Goal: Information Seeking & Learning: Learn about a topic

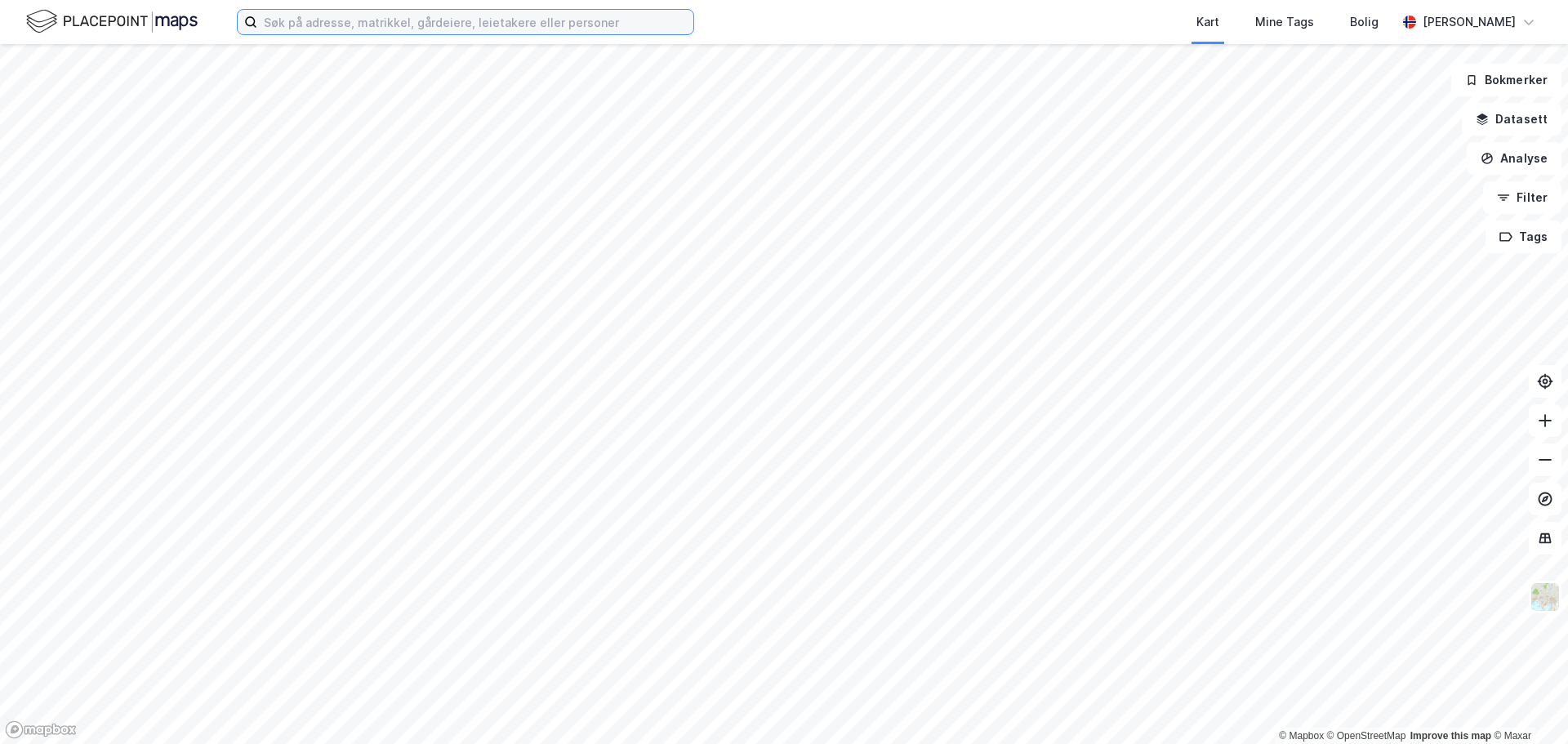
click at [368, 19] on input at bounding box center [474, 22] width 436 height 25
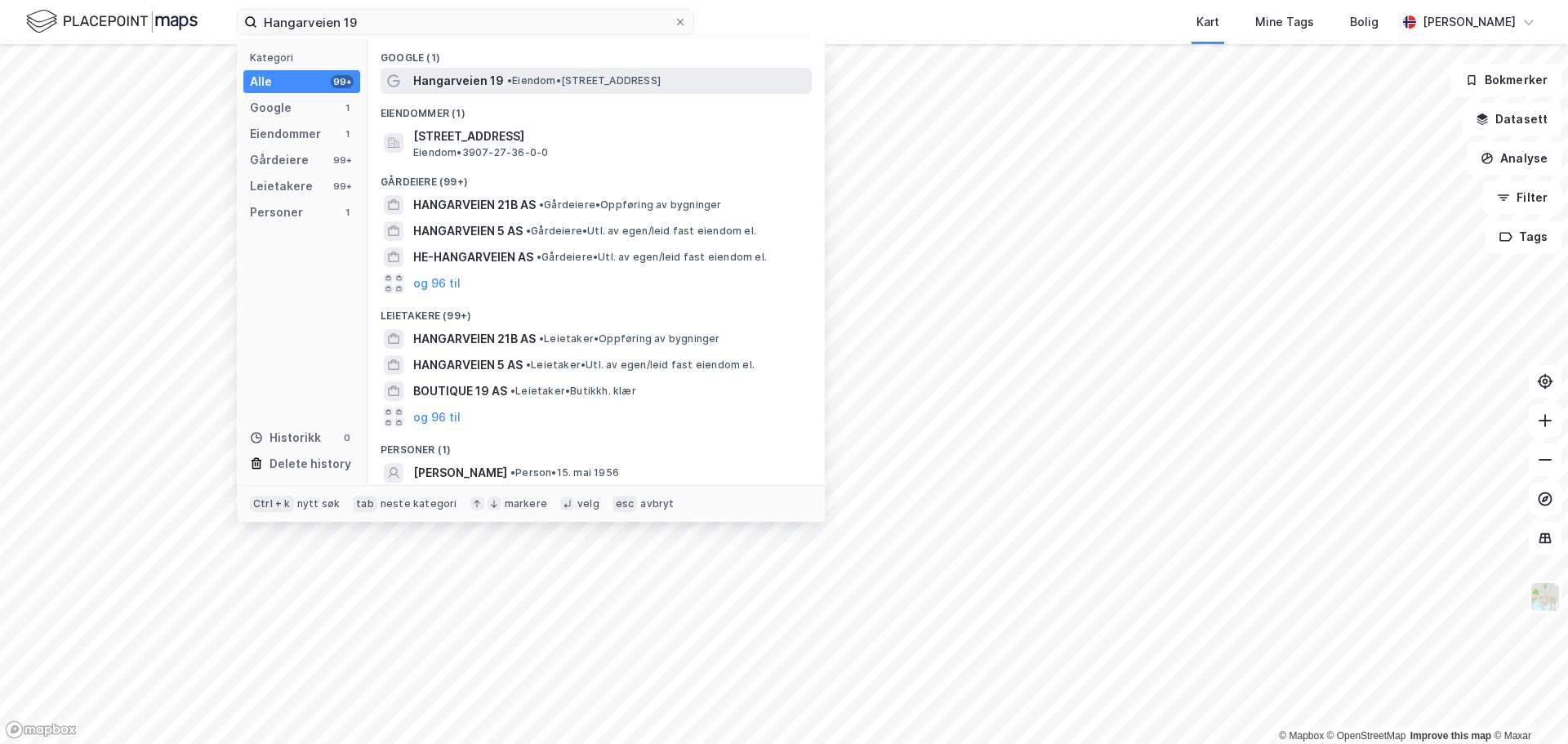
click at [454, 73] on span "Hangarveien 19" at bounding box center [459, 81] width 91 height 20
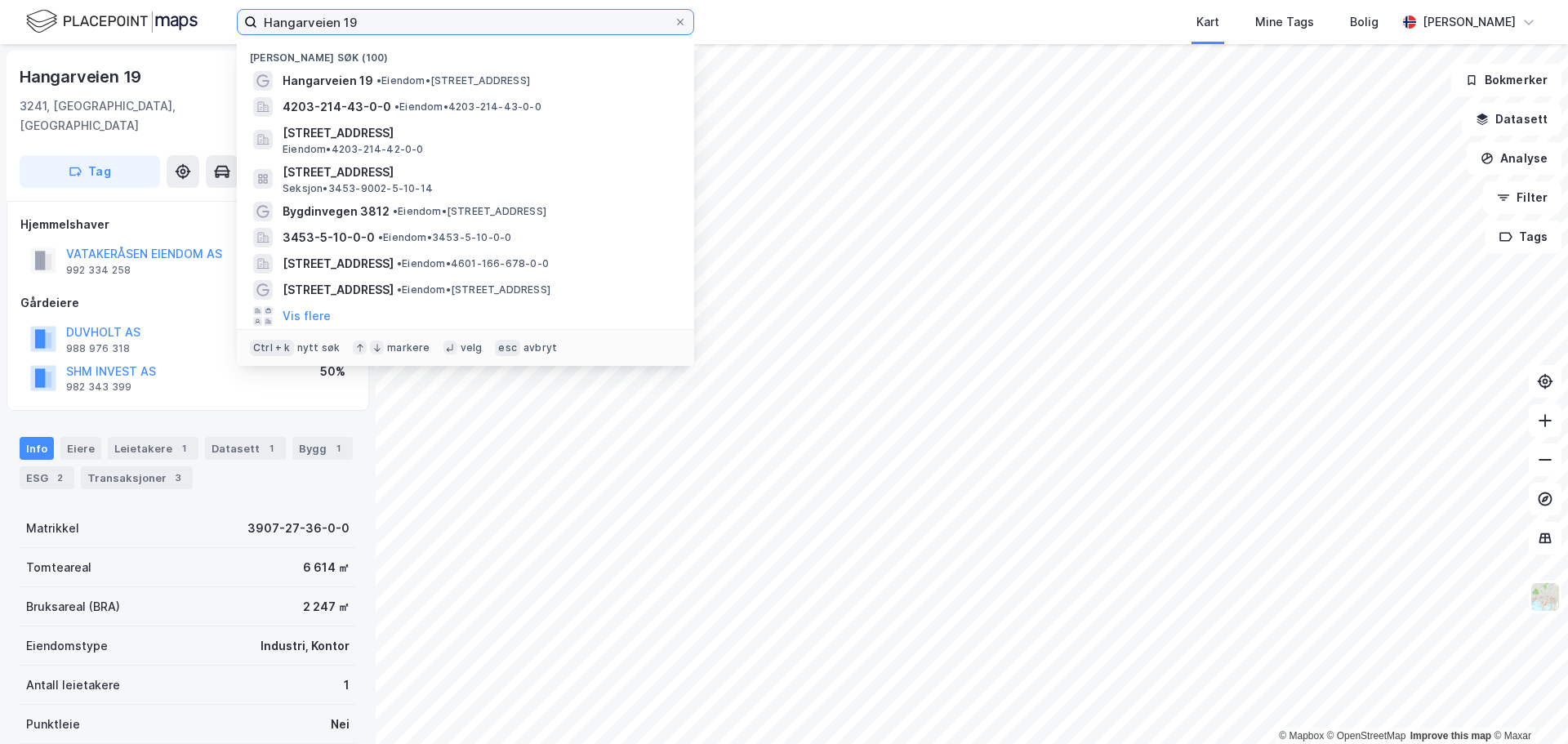
drag, startPoint x: 382, startPoint y: 15, endPoint x: 209, endPoint y: 13, distance: 173.0
click at [209, 13] on div "Hangarveien 19 Nylige søk (100) Hangarveien 19 • Eiendom • [STREET_ADDRESS] 420…" at bounding box center [784, 22] width 1568 height 44
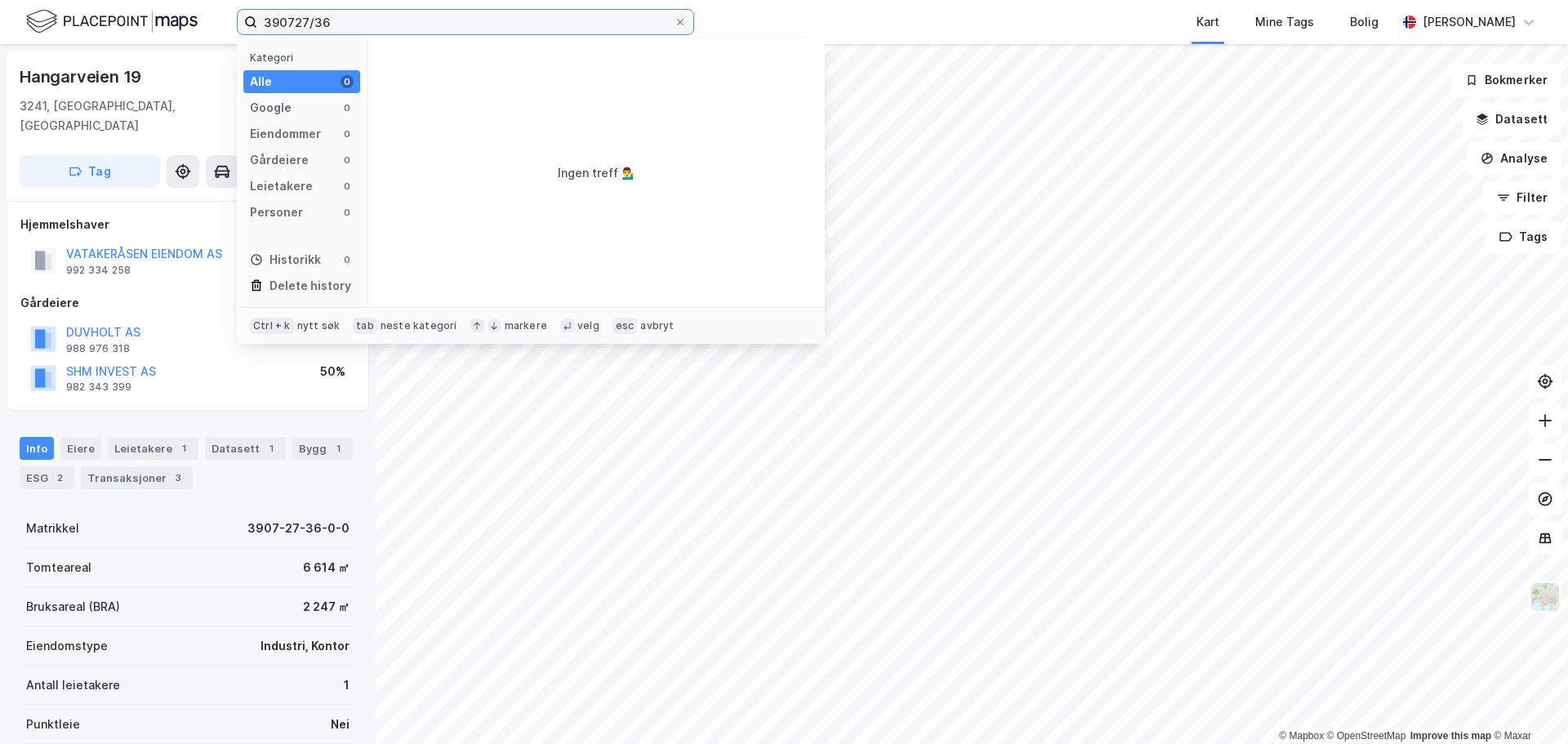
click at [297, 20] on input "390727/36" at bounding box center [464, 22] width 416 height 25
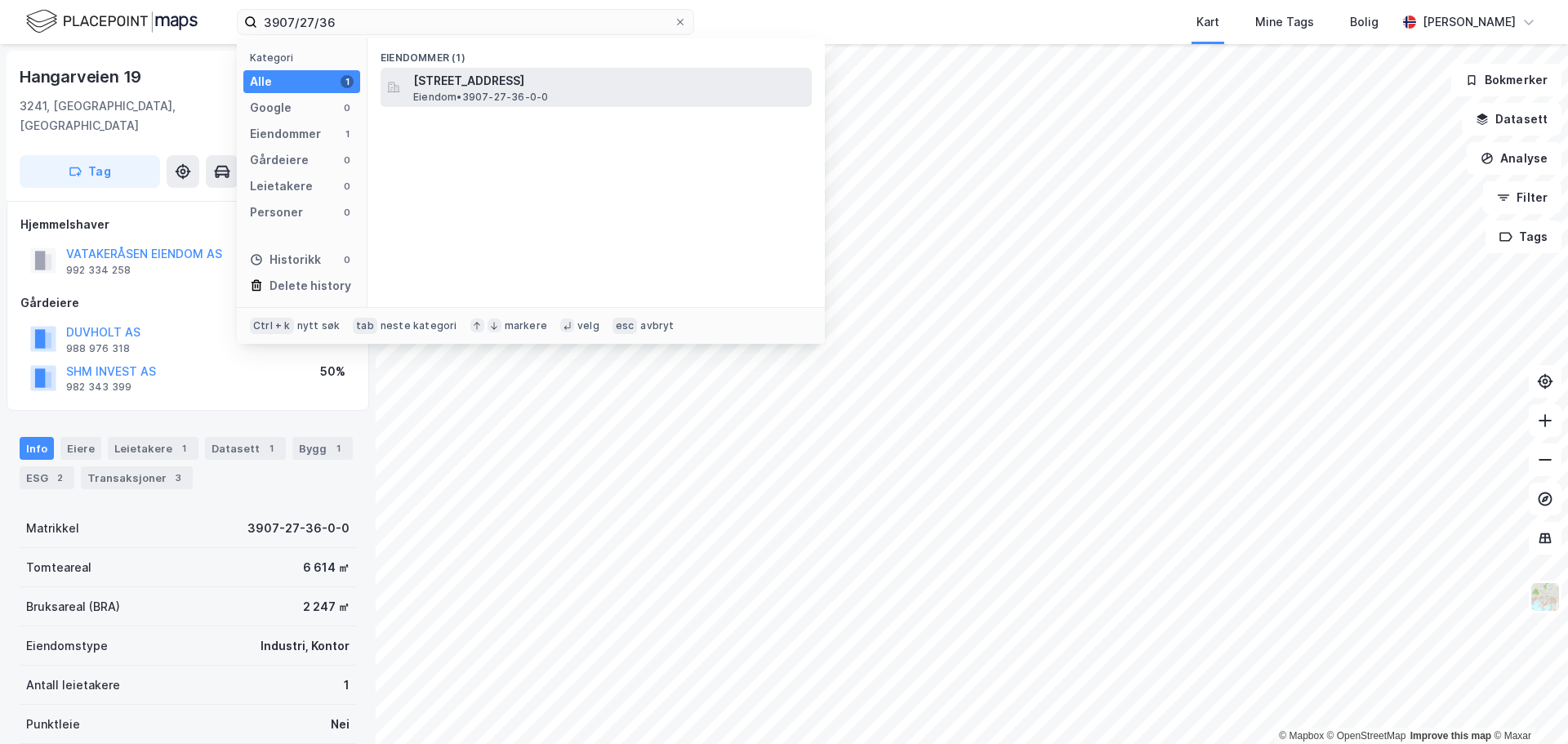
click at [454, 92] on span "Eiendom • 3907-27-36-0-0" at bounding box center [481, 97] width 135 height 13
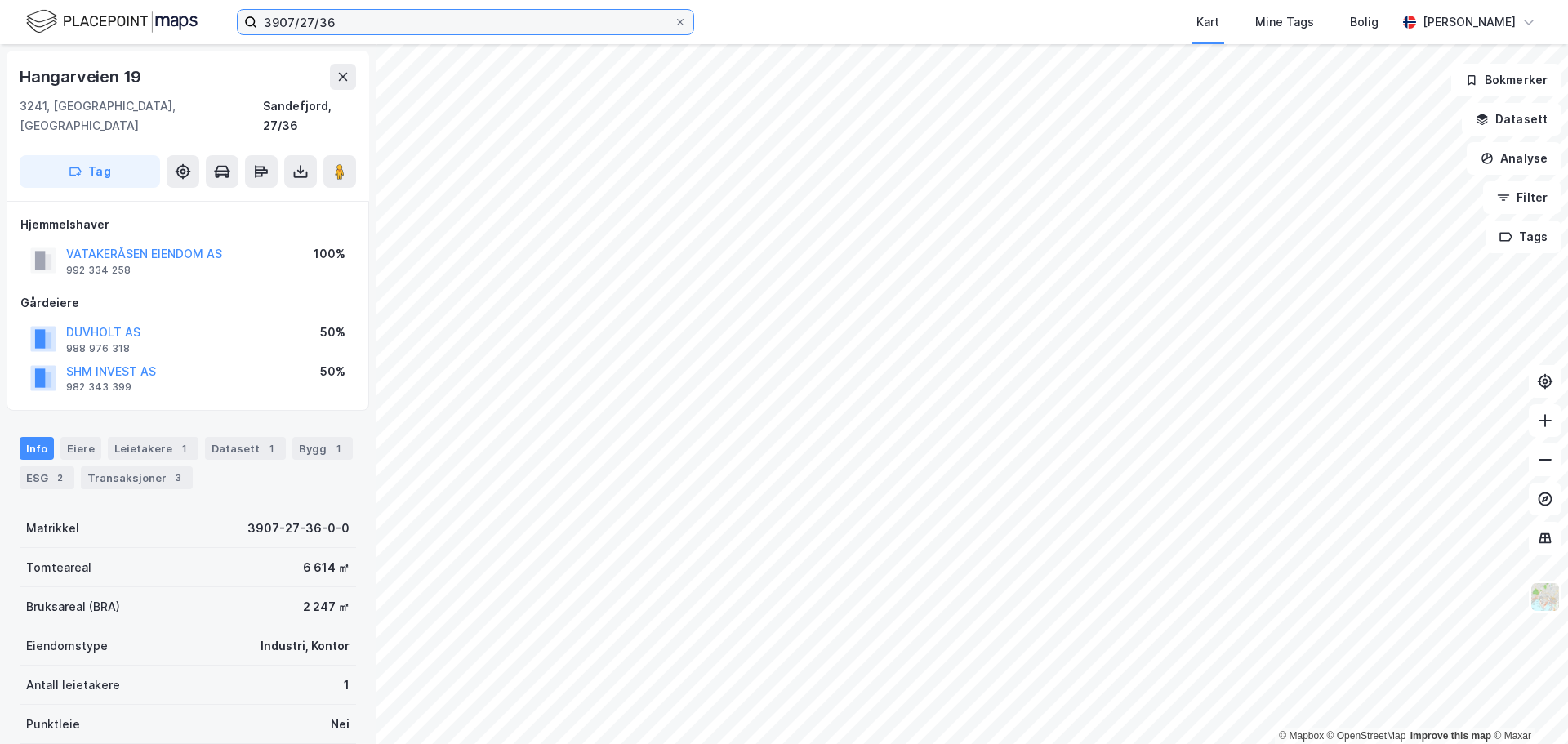
click at [447, 27] on input "3907/27/36" at bounding box center [464, 22] width 416 height 25
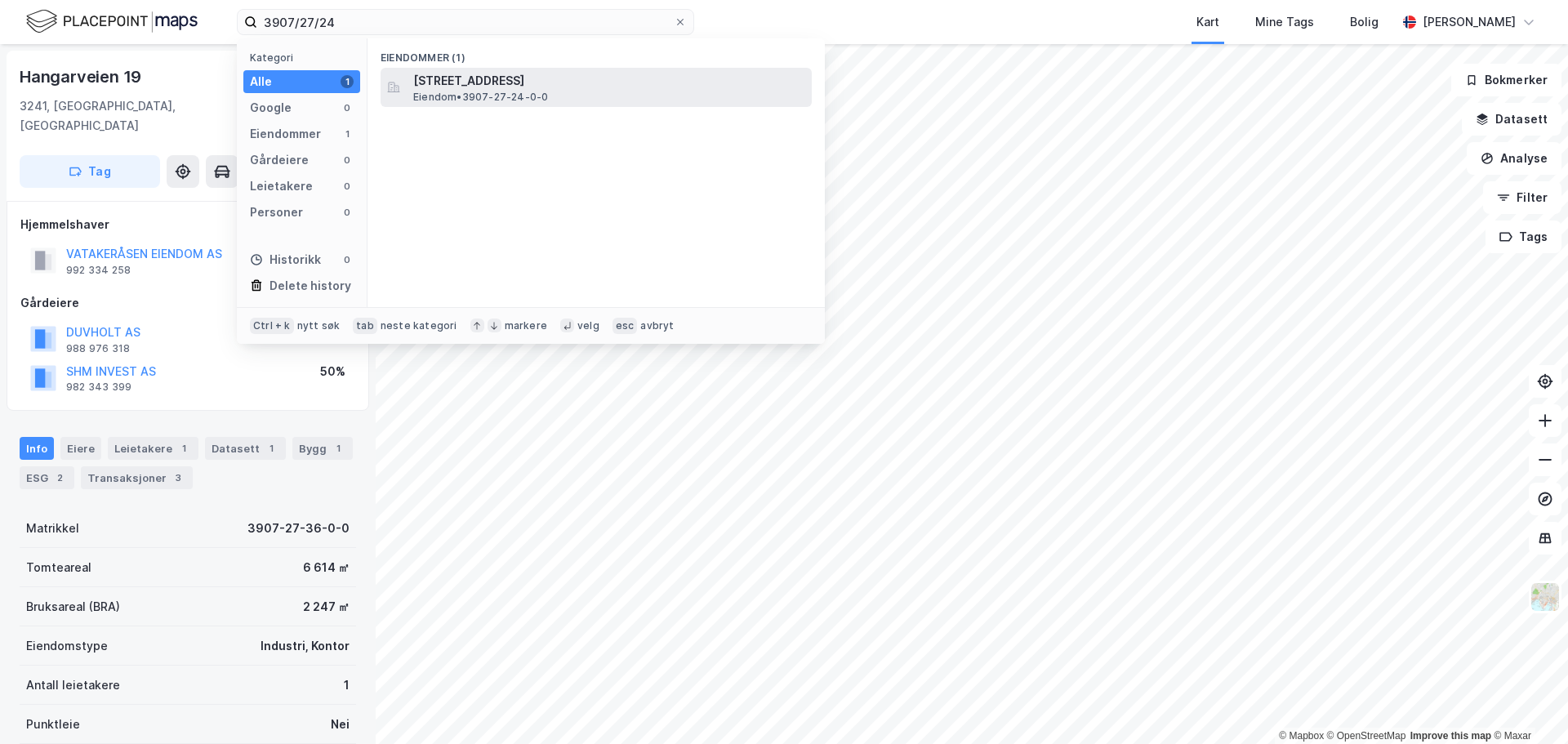
click at [551, 87] on span "[STREET_ADDRESS]" at bounding box center [609, 81] width 392 height 20
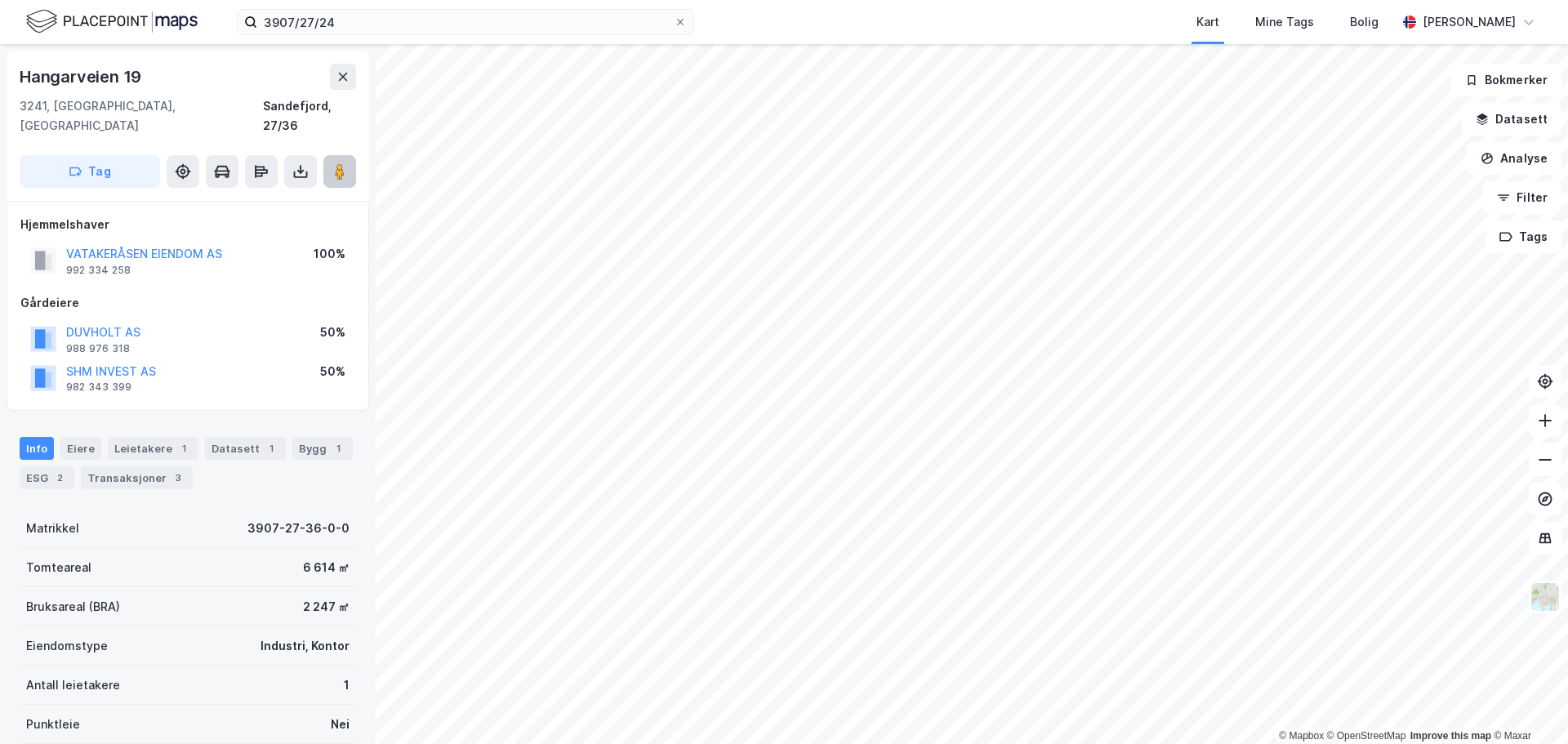
click at [332, 163] on icon at bounding box center [340, 171] width 16 height 16
click at [30, 466] on div "ESG 2" at bounding box center [47, 477] width 55 height 23
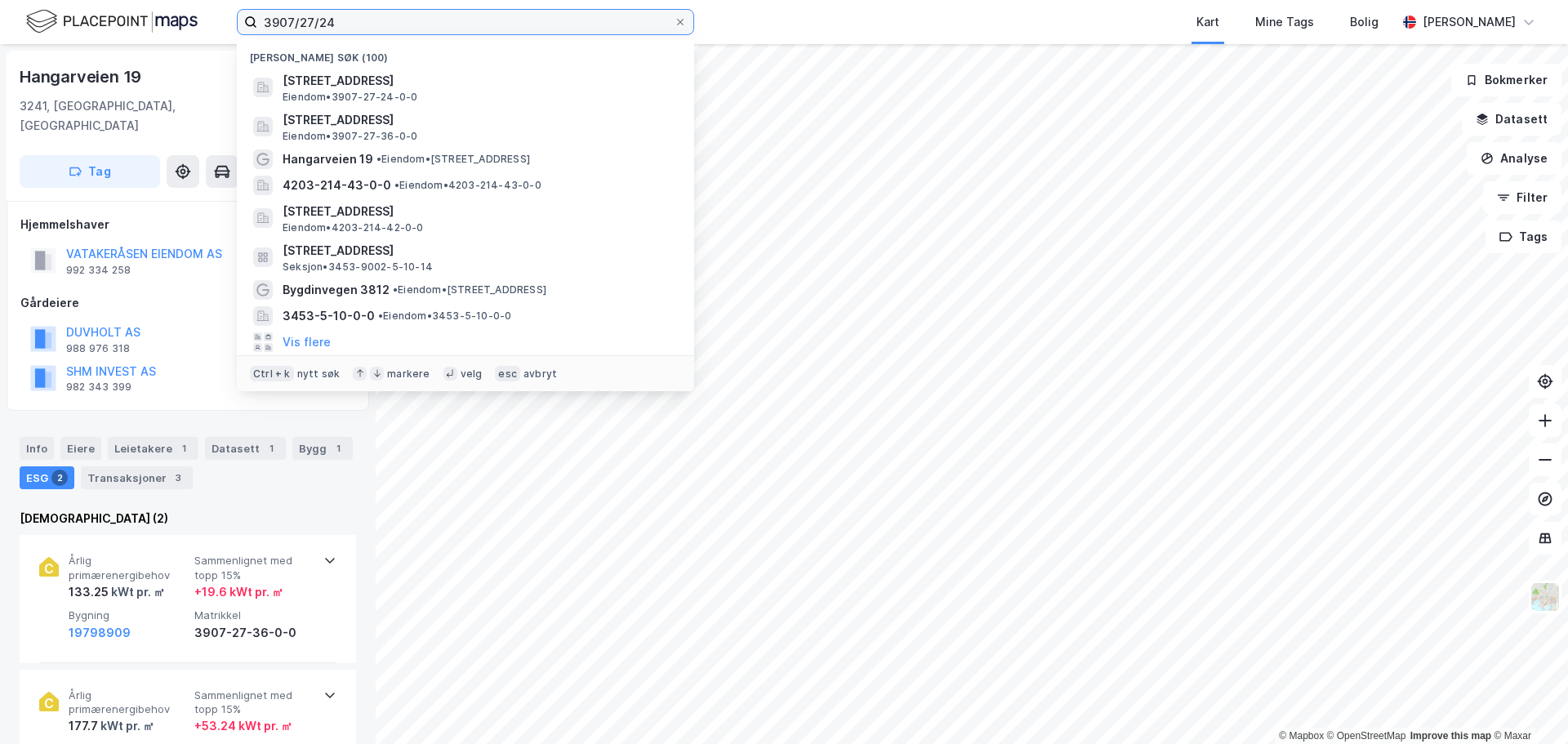
drag, startPoint x: 422, startPoint y: 16, endPoint x: 109, endPoint y: -20, distance: 315.1
click at [109, 0] on html "3907/27/24 Nylige søk (100) [STREET_ADDRESS], [GEOGRAPHIC_DATA] Eiendom • 3907-…" at bounding box center [784, 372] width 1568 height 744
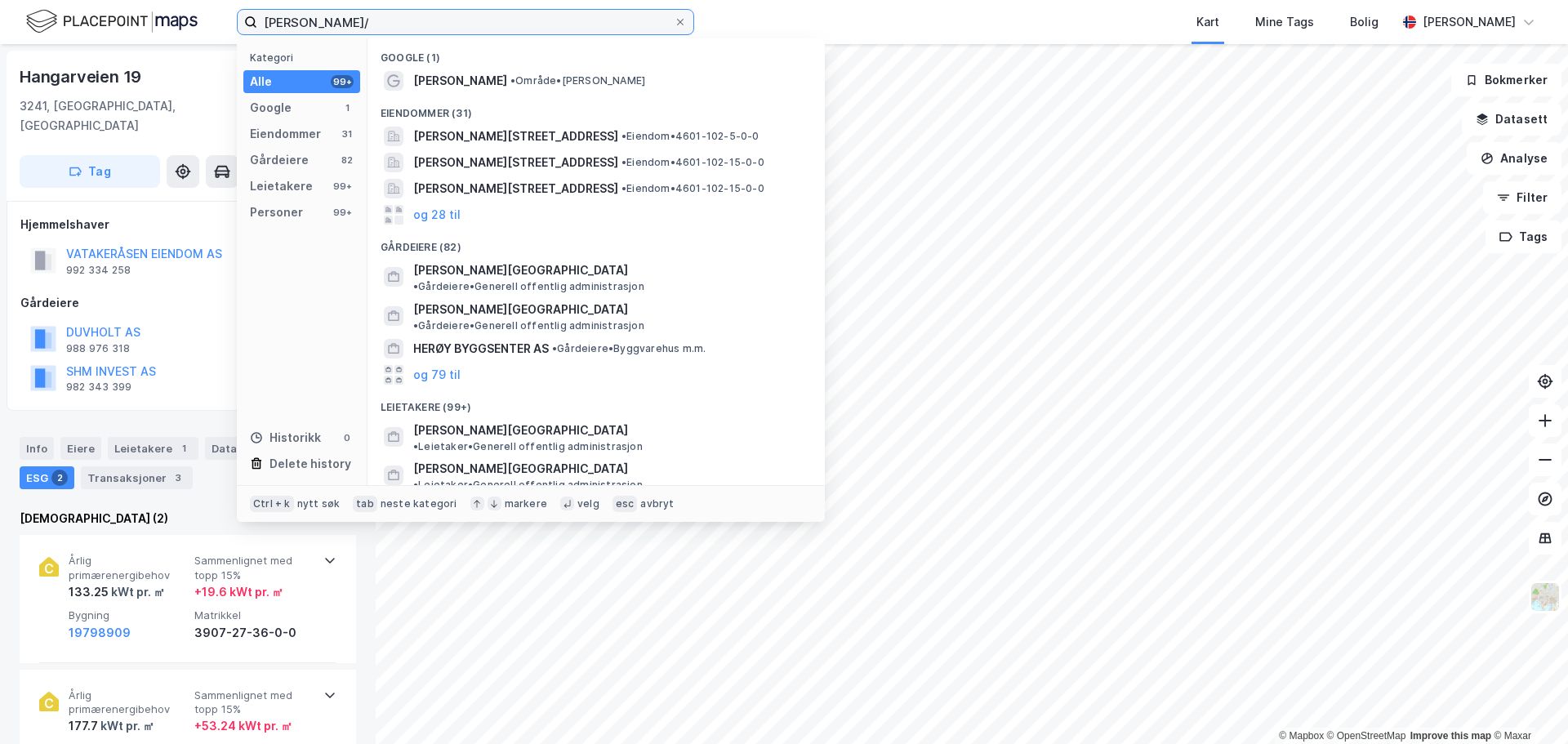
click at [329, 22] on input "[PERSON_NAME]/" at bounding box center [464, 22] width 416 height 25
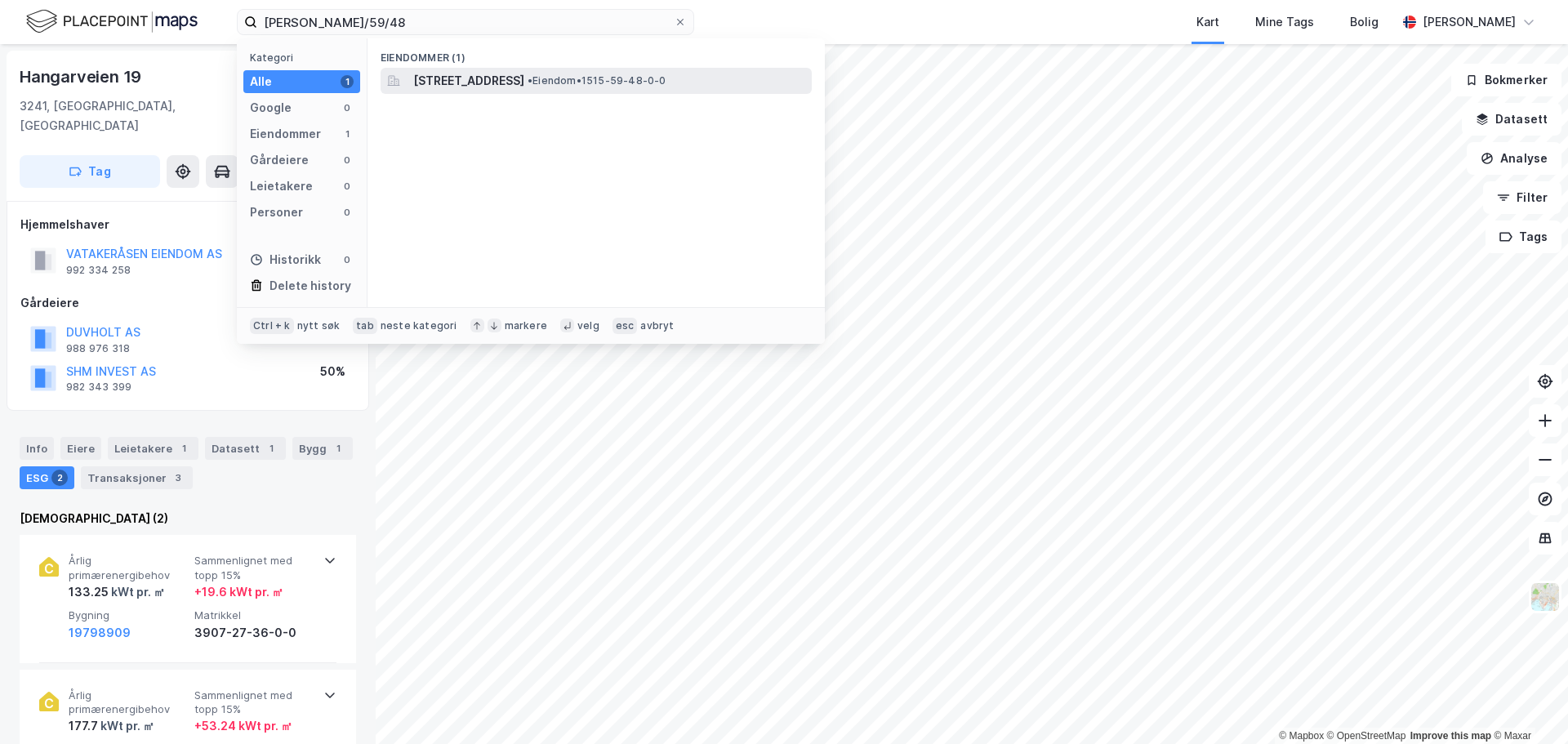
click at [491, 73] on span "[STREET_ADDRESS]" at bounding box center [469, 81] width 111 height 20
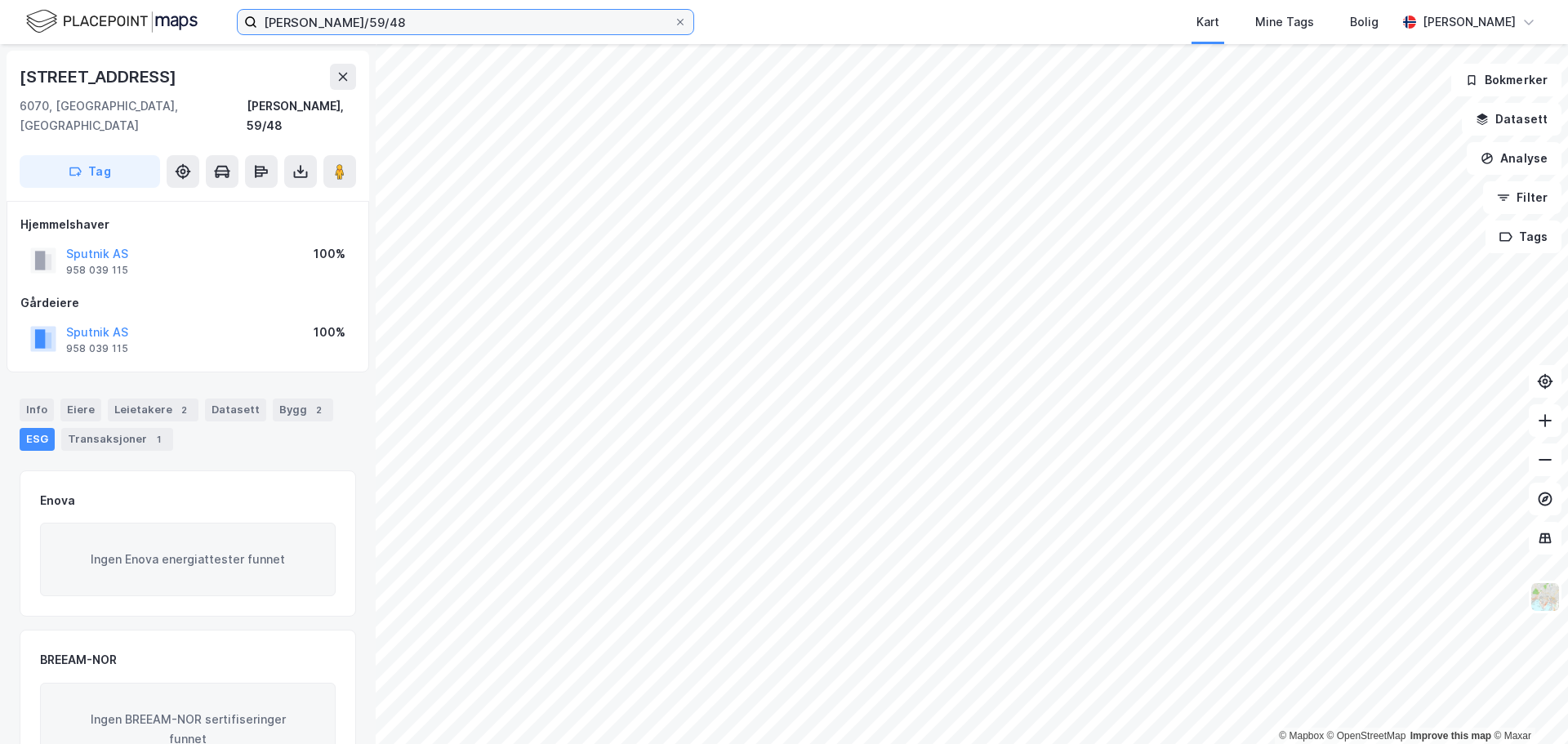
click at [357, 20] on input "[PERSON_NAME]/59/48" at bounding box center [464, 22] width 416 height 25
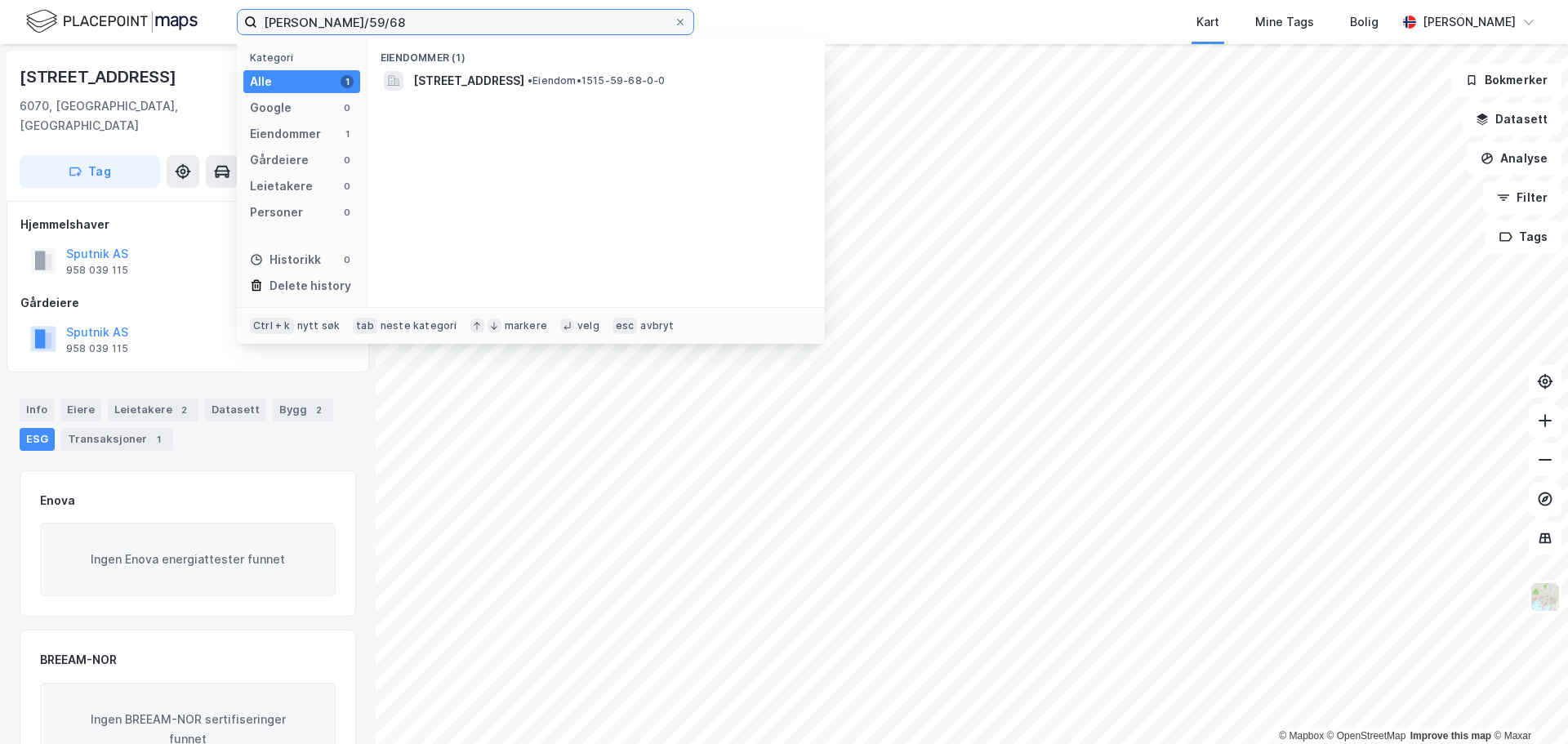
type input "[PERSON_NAME]/59/68"
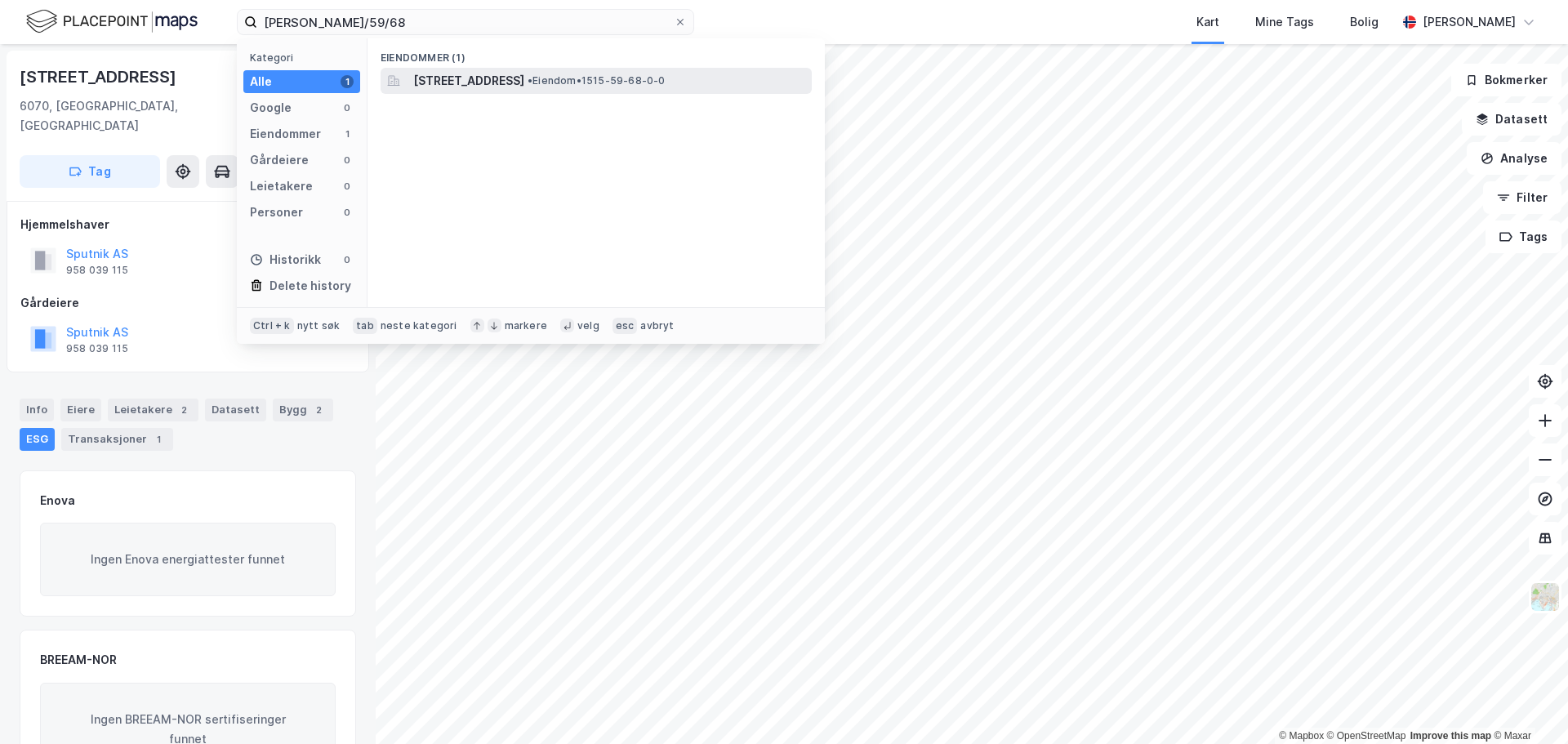
click at [478, 75] on span "[STREET_ADDRESS]" at bounding box center [469, 81] width 111 height 20
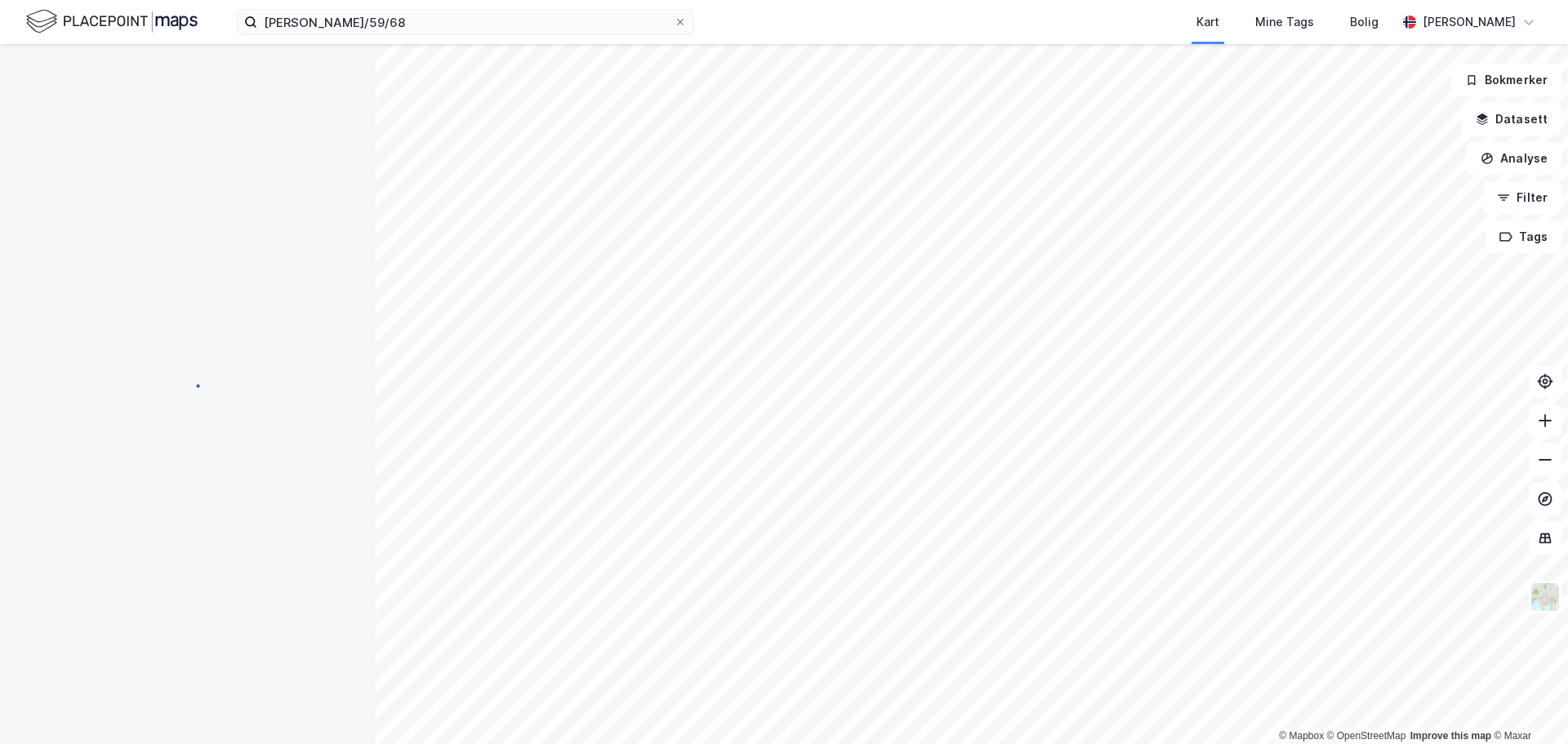
scroll to position [82, 0]
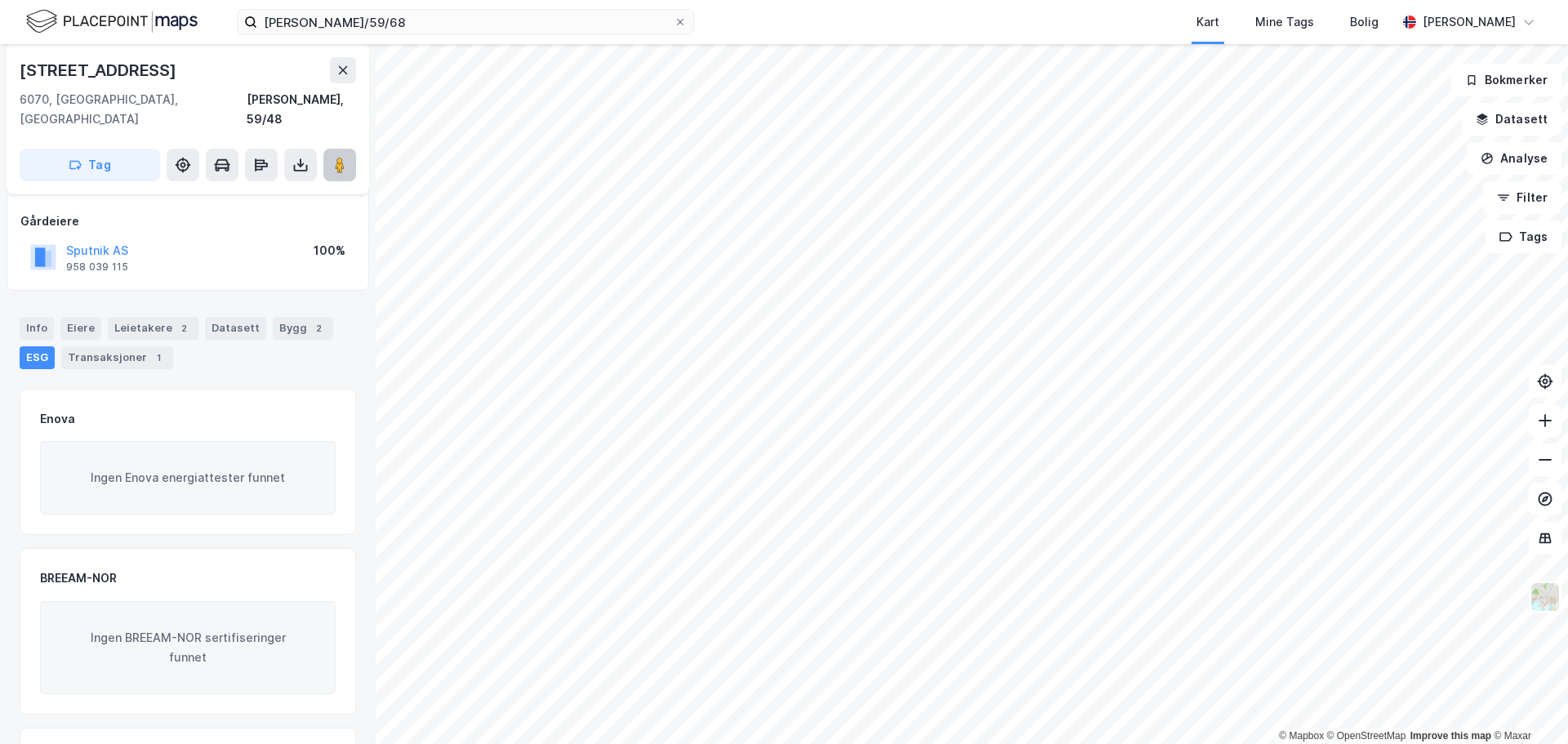
click at [331, 157] on icon at bounding box center [340, 165] width 16 height 16
click at [280, 317] on div "Bygg 2" at bounding box center [303, 328] width 60 height 23
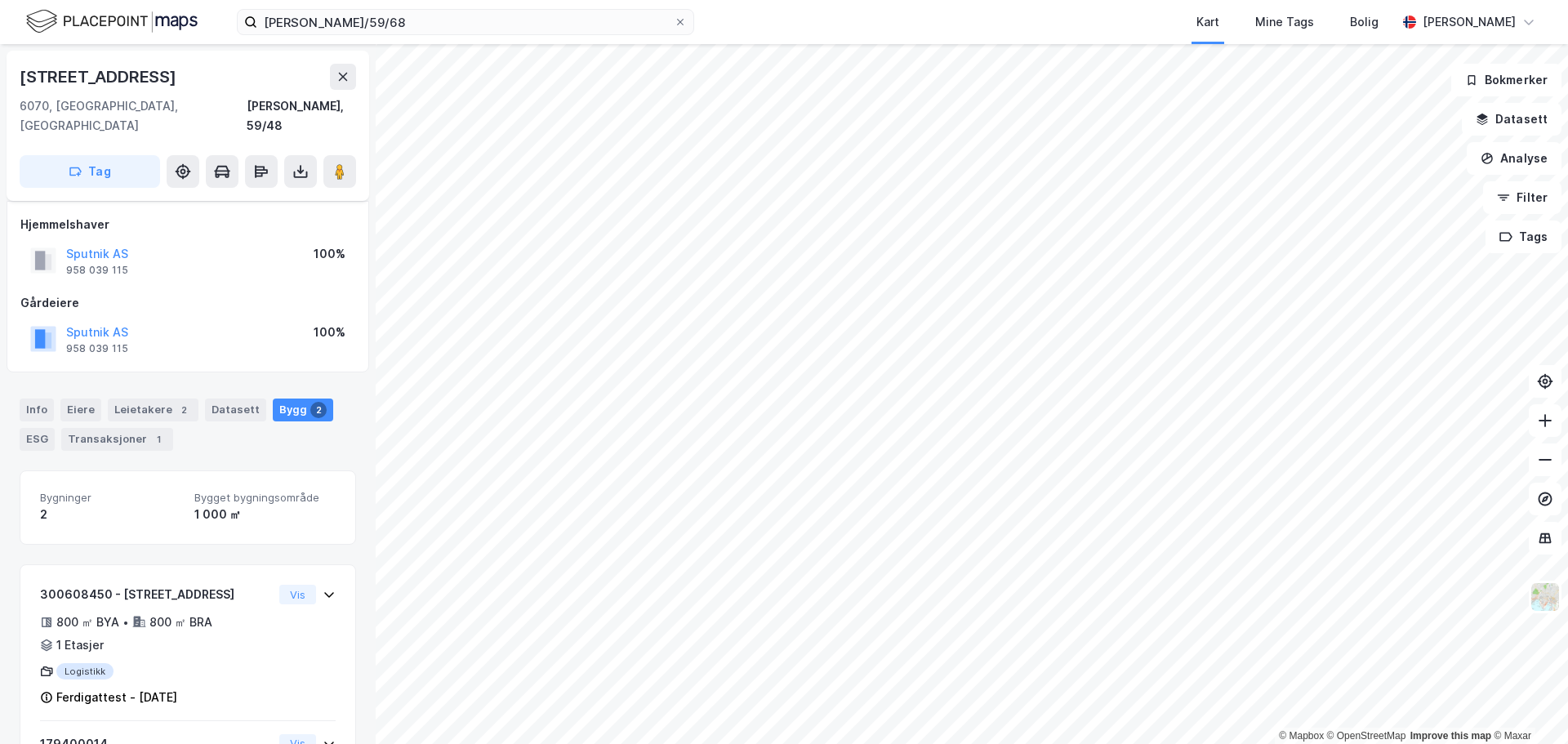
scroll to position [107, 0]
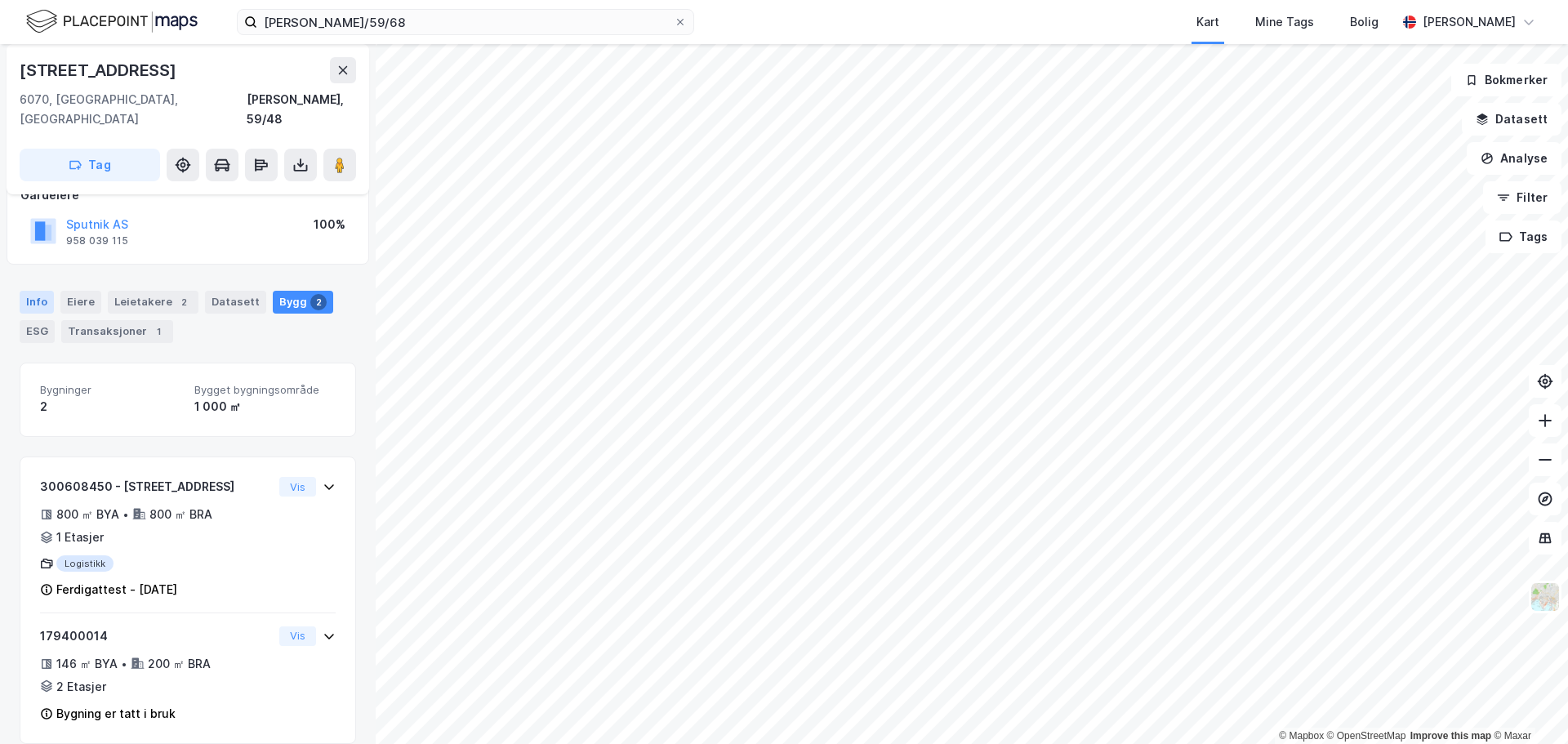
click at [38, 290] on div "Info" at bounding box center [37, 301] width 35 height 23
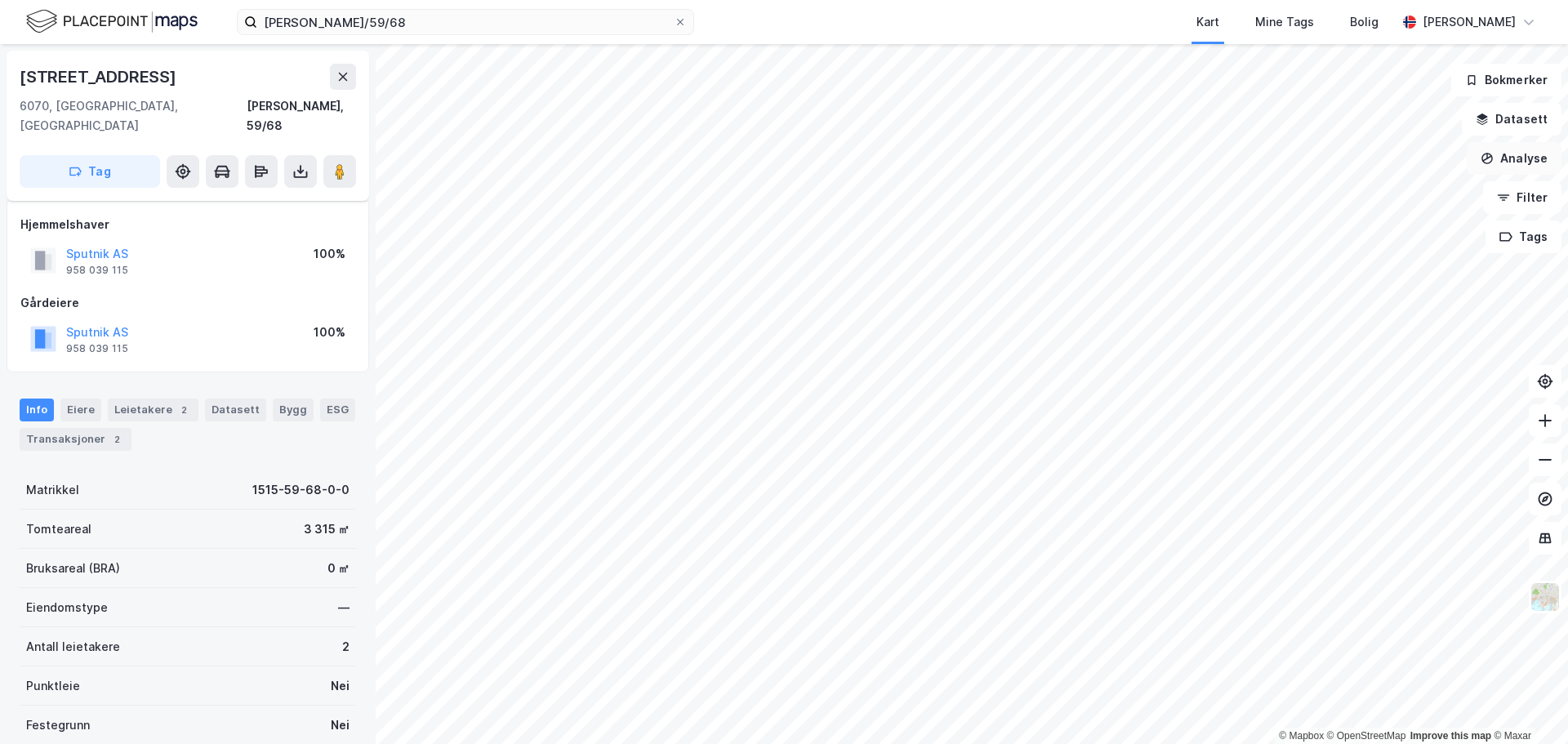
scroll to position [107, 0]
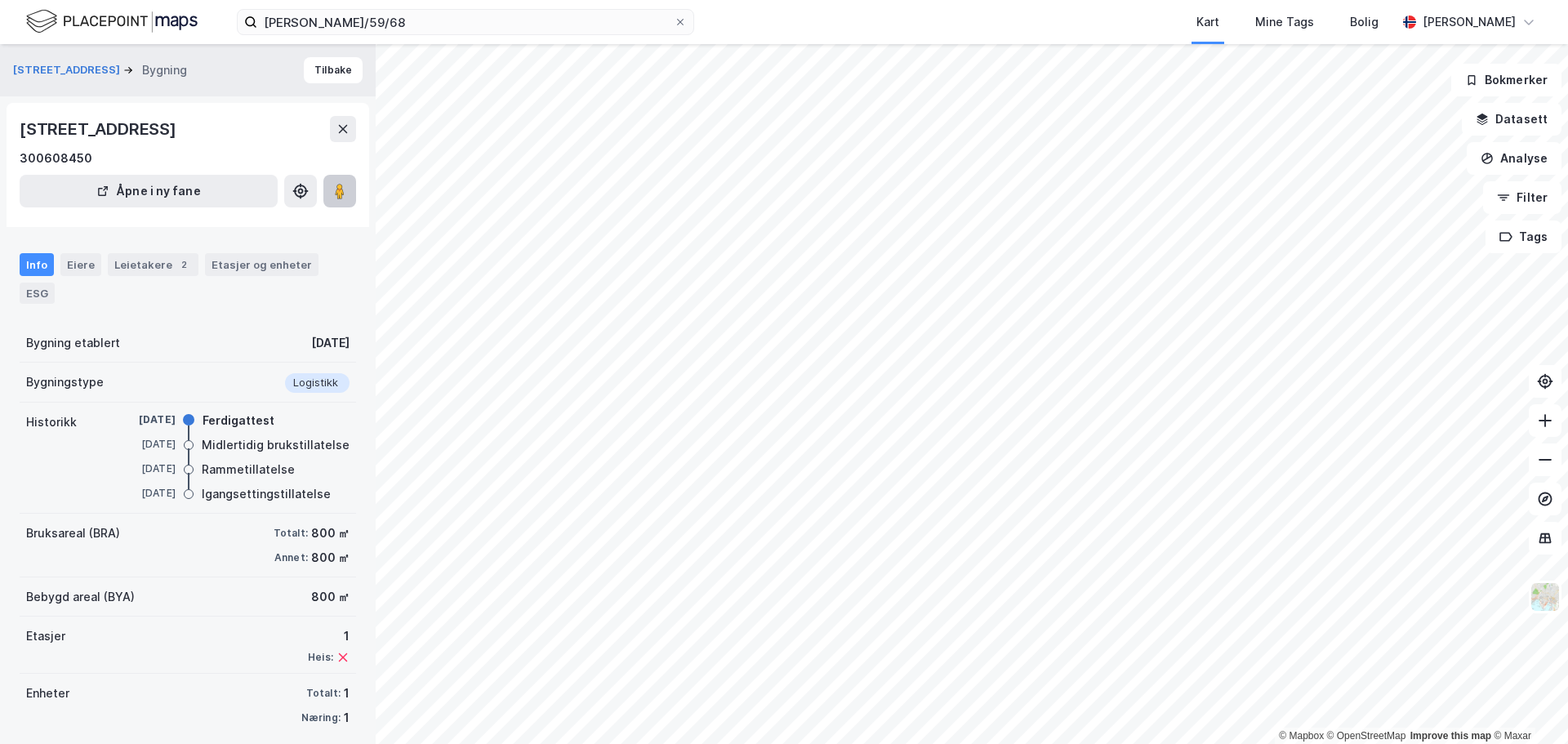
click at [335, 199] on image at bounding box center [340, 191] width 10 height 16
click at [79, 276] on div "Eiere" at bounding box center [80, 264] width 41 height 23
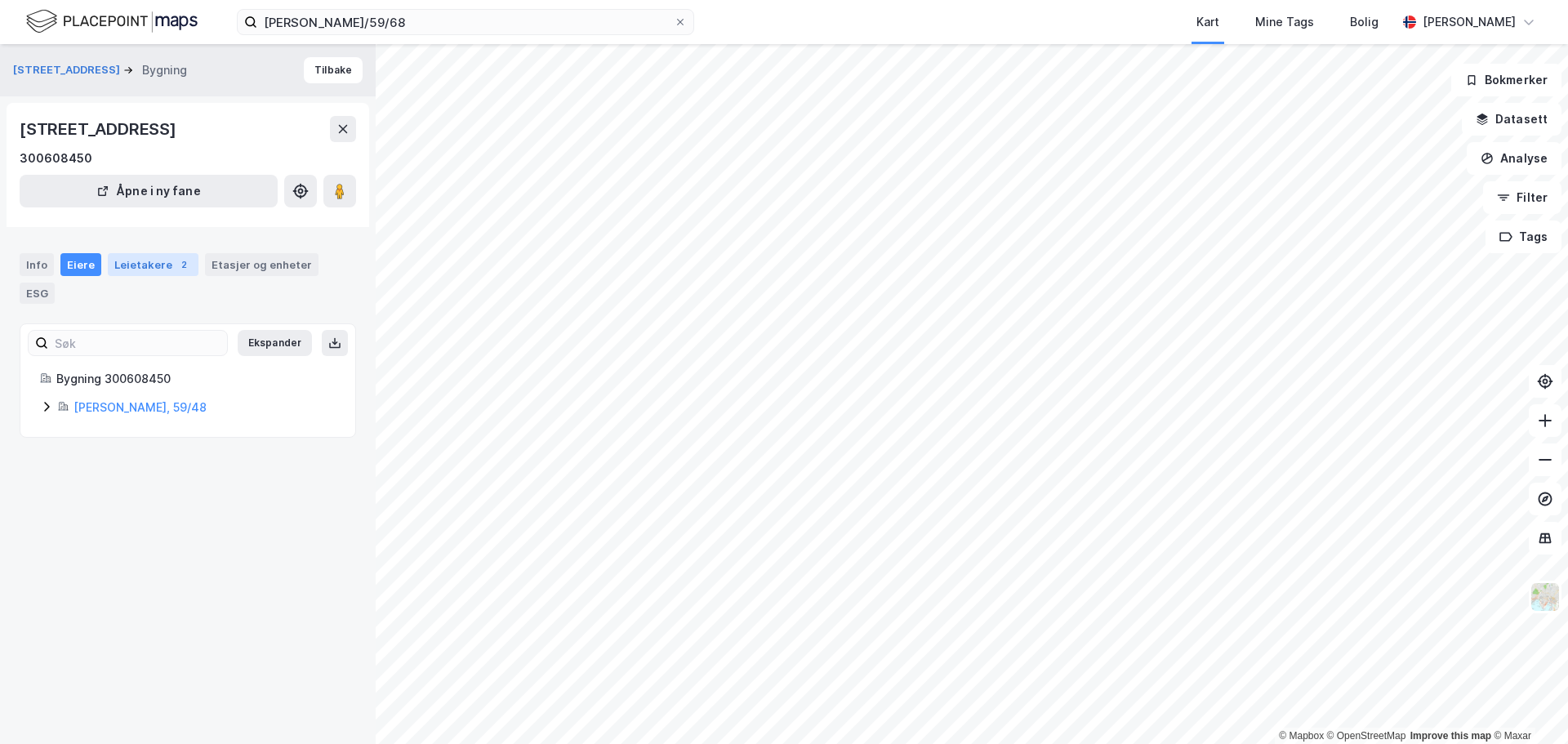
click at [130, 276] on div "Leietakere 2" at bounding box center [153, 264] width 91 height 23
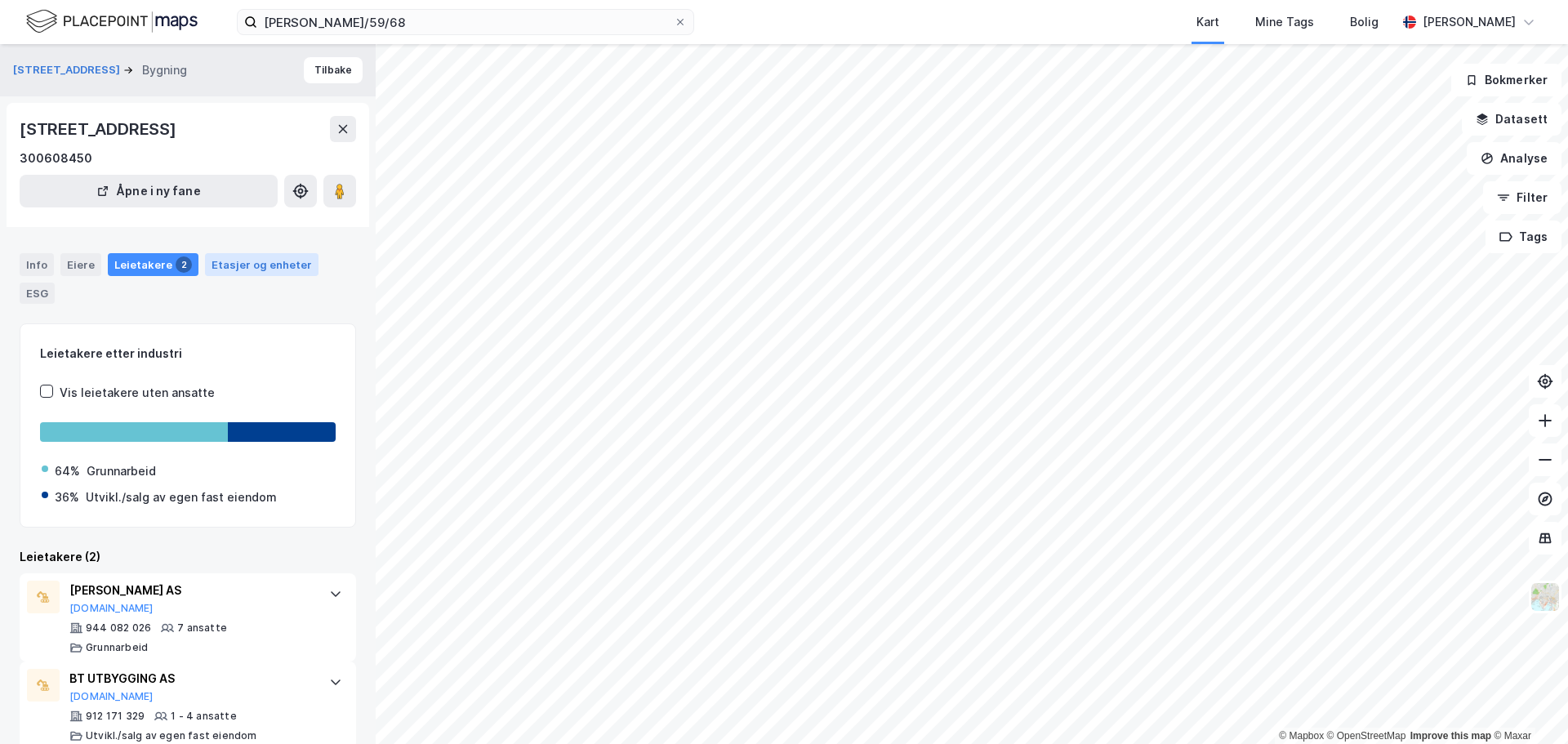
click at [249, 272] on div "Etasjer og enheter" at bounding box center [261, 264] width 100 height 15
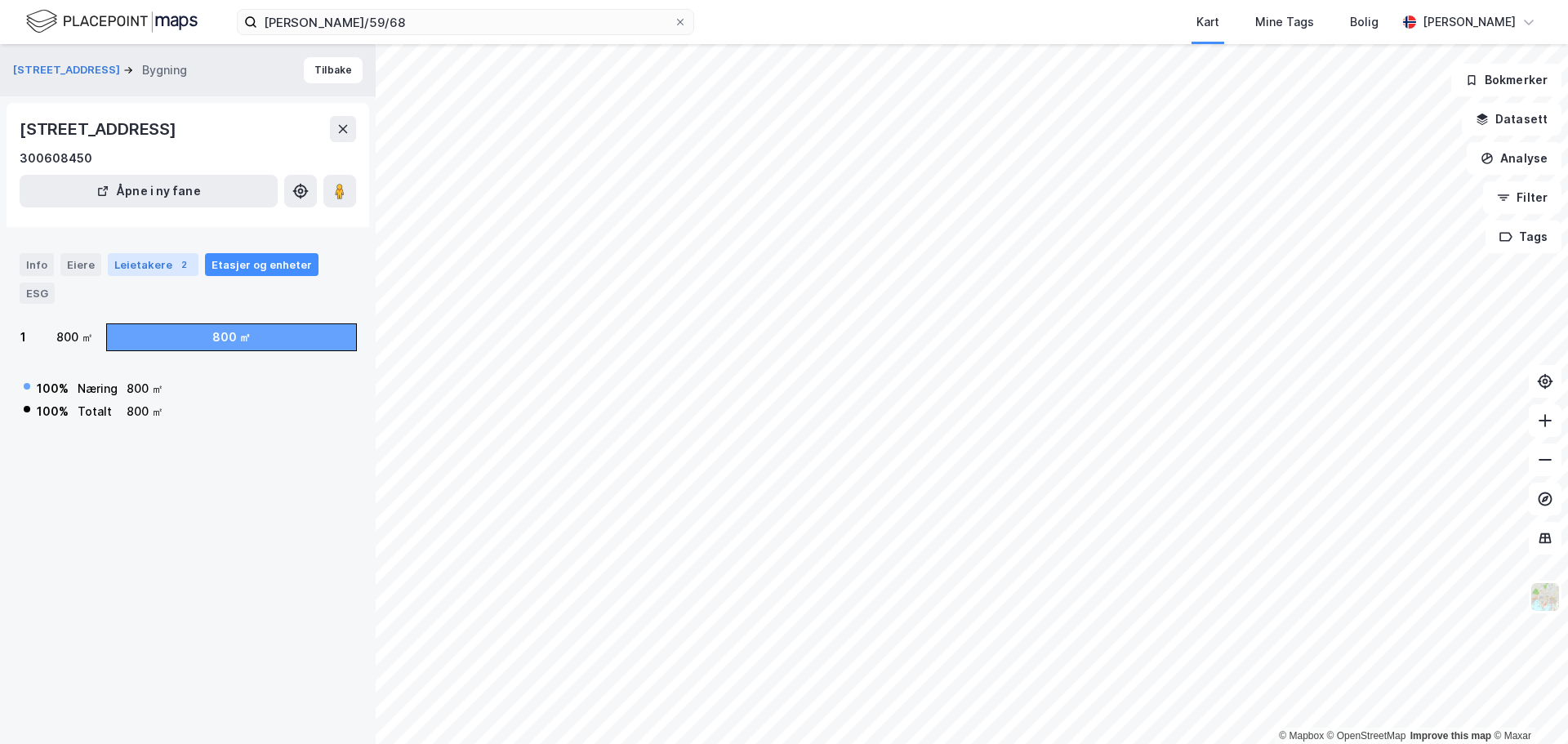
click at [149, 276] on div "Leietakere 2" at bounding box center [153, 264] width 91 height 23
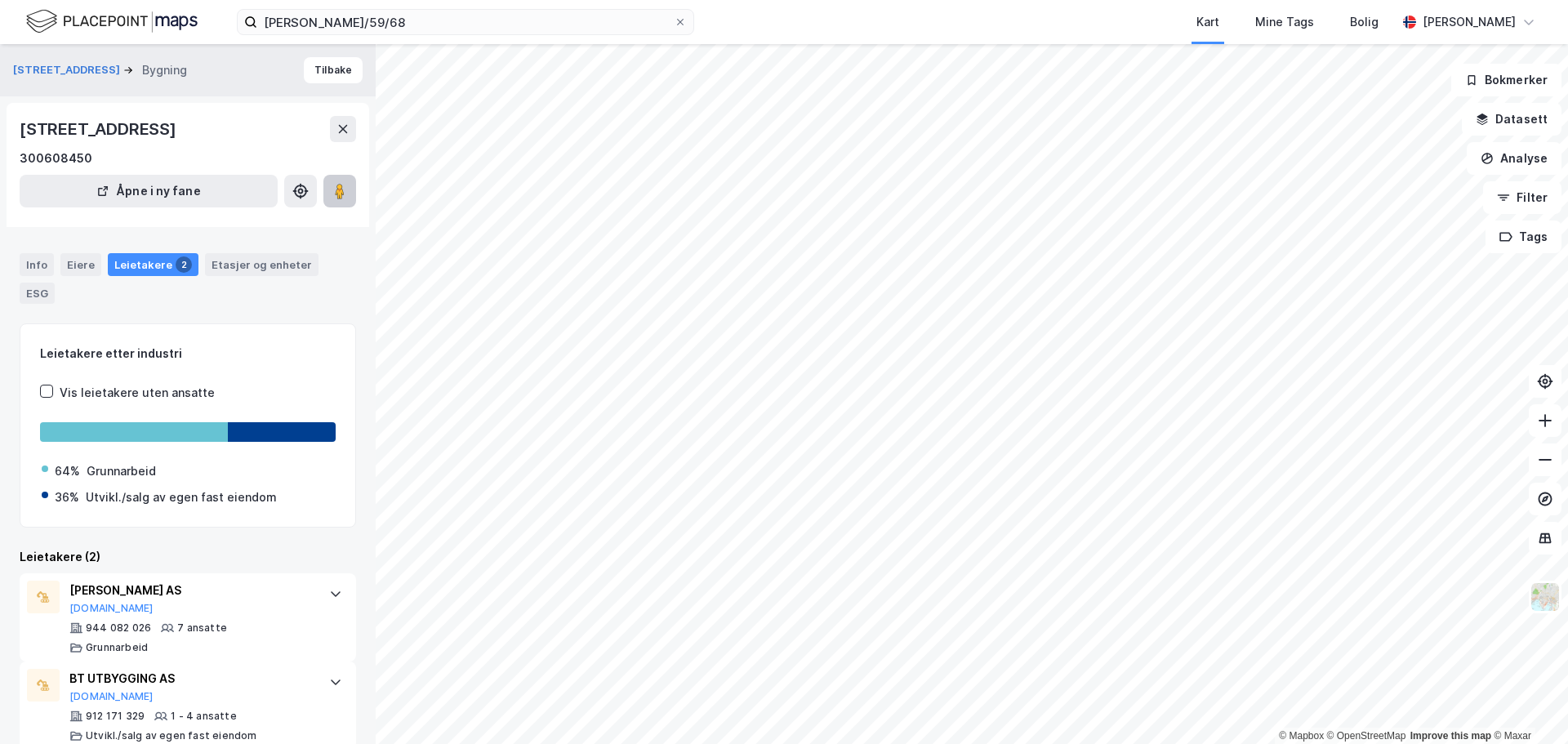
click at [350, 208] on button at bounding box center [340, 191] width 33 height 33
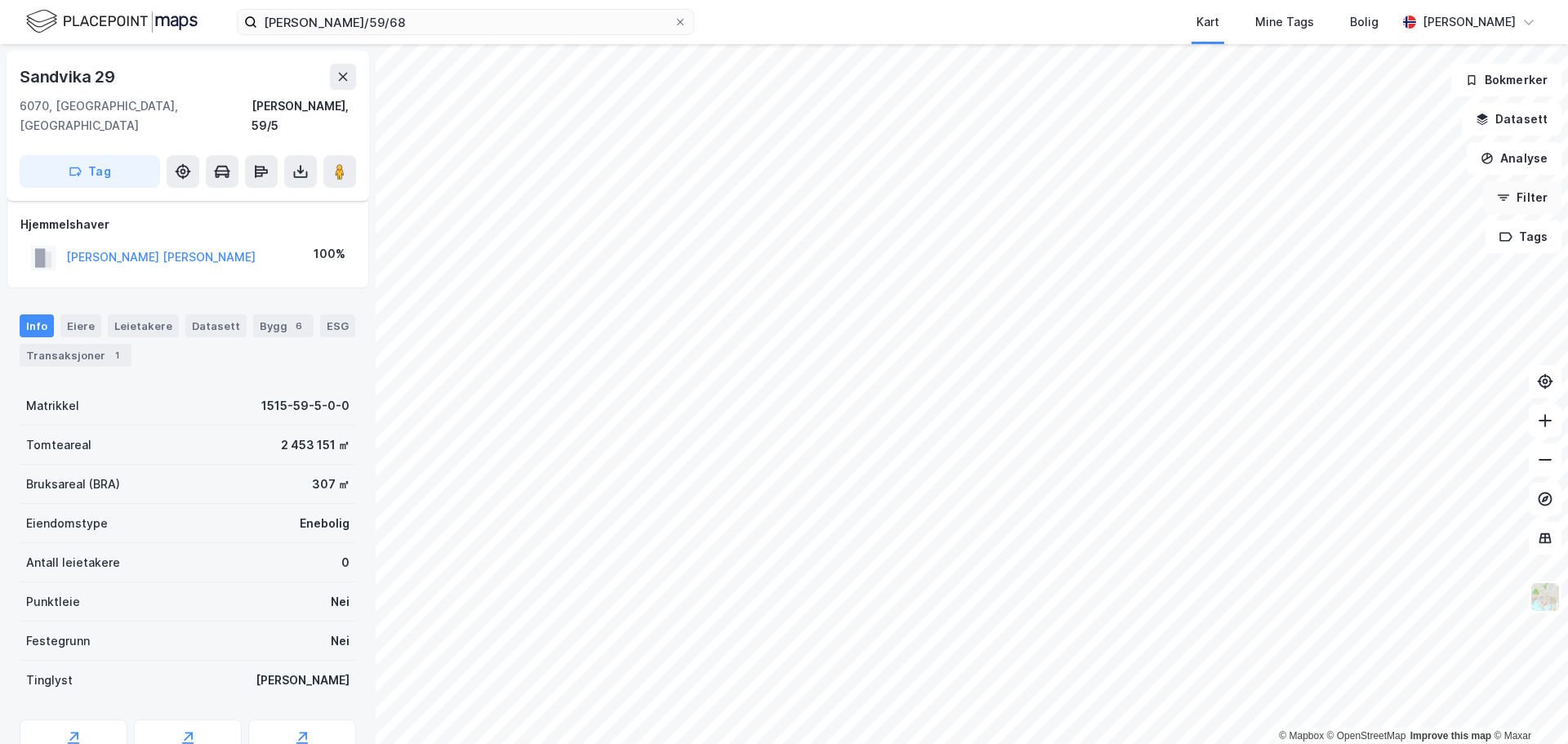
scroll to position [51, 0]
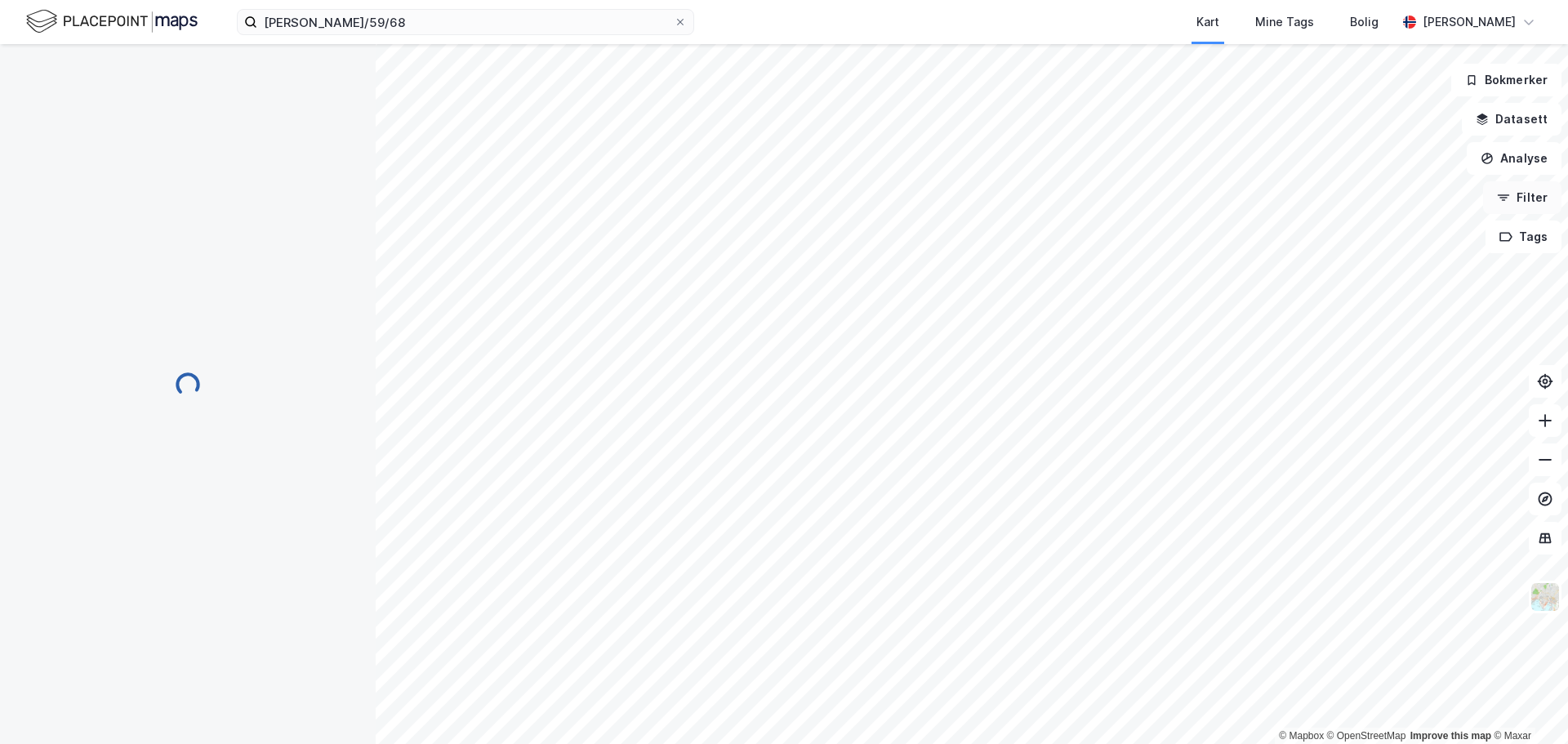
scroll to position [51, 0]
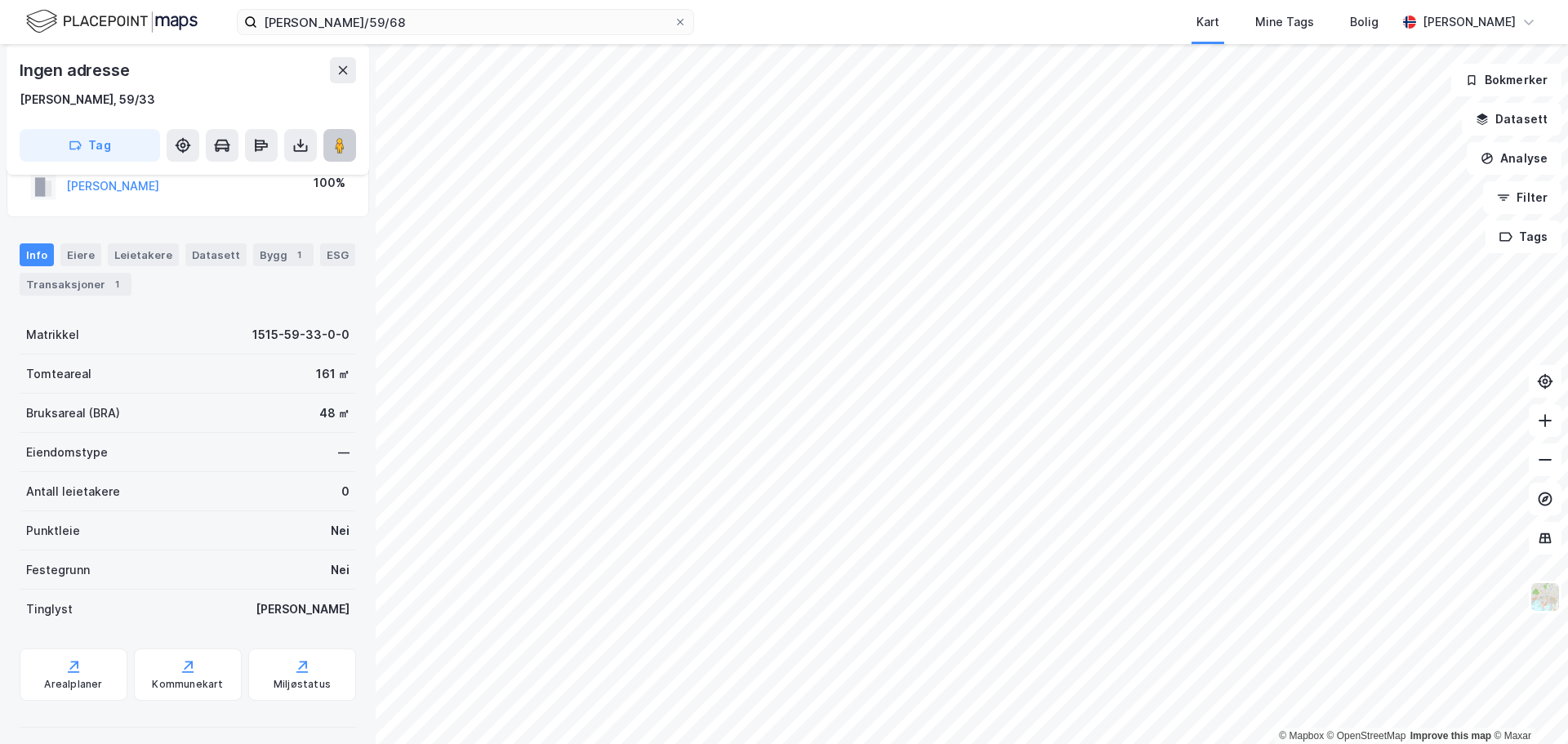
click at [339, 148] on image at bounding box center [340, 146] width 10 height 16
